Goal: Task Accomplishment & Management: Complete application form

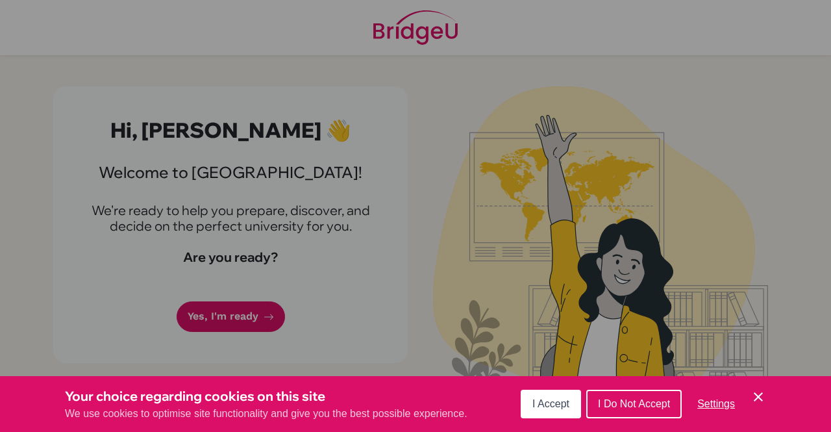
click at [657, 411] on button "I Do Not Accept" at bounding box center [633, 403] width 95 height 29
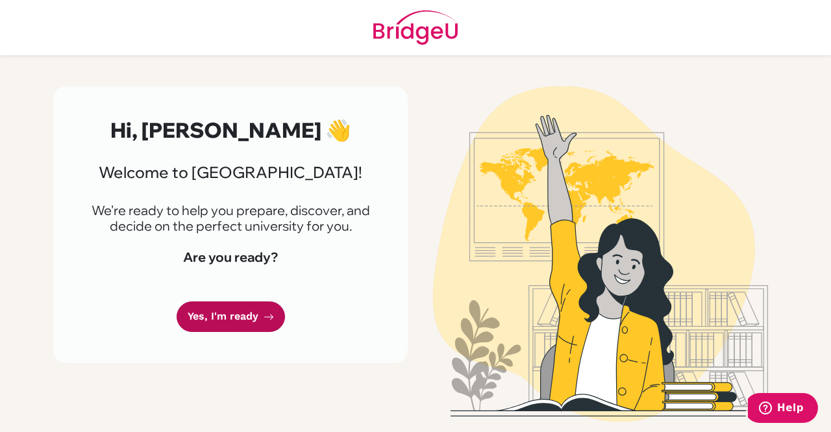
click at [269, 323] on link "Yes, I'm ready" at bounding box center [231, 316] width 108 height 31
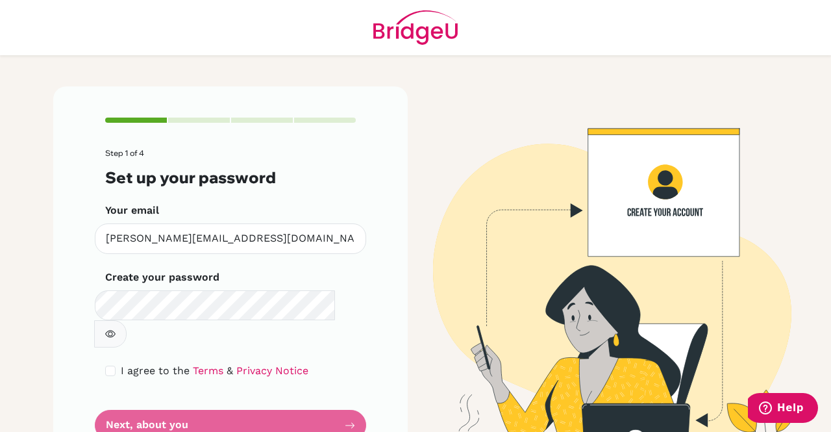
click at [116, 328] on icon "button" at bounding box center [110, 333] width 10 height 10
click at [139, 364] on span "I agree to the" at bounding box center [155, 370] width 69 height 12
click at [110, 365] on input "checkbox" at bounding box center [110, 370] width 10 height 10
checkbox input "true"
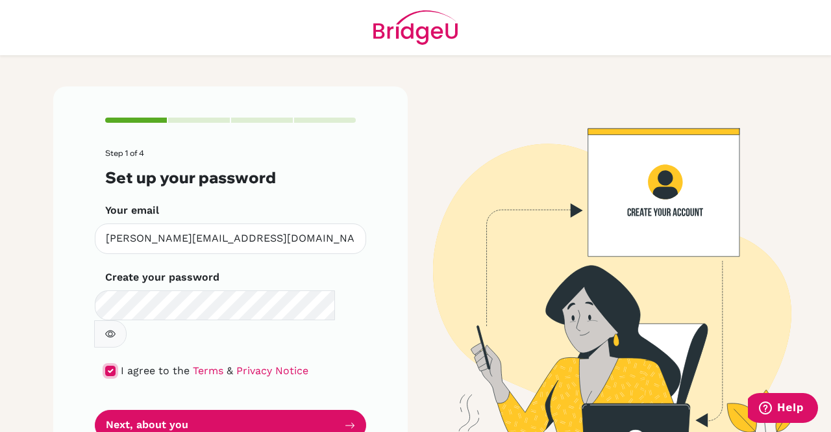
scroll to position [21, 0]
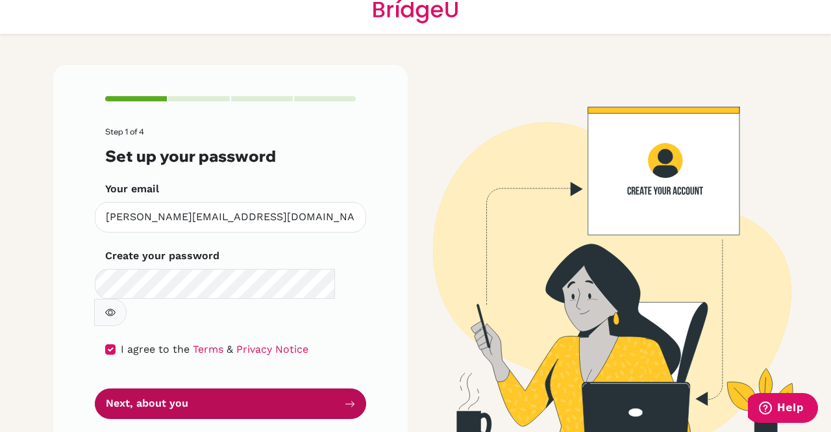
click at [251, 388] on button "Next, about you" at bounding box center [230, 403] width 271 height 31
